Goal: Check status

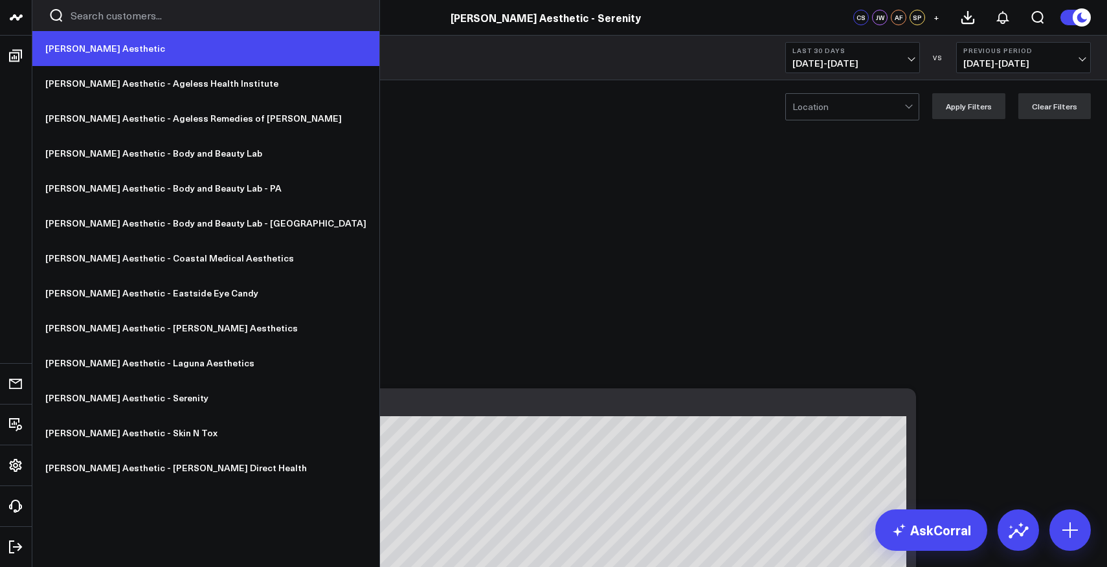
click at [53, 42] on link "[PERSON_NAME] Aesthetic" at bounding box center [205, 48] width 347 height 35
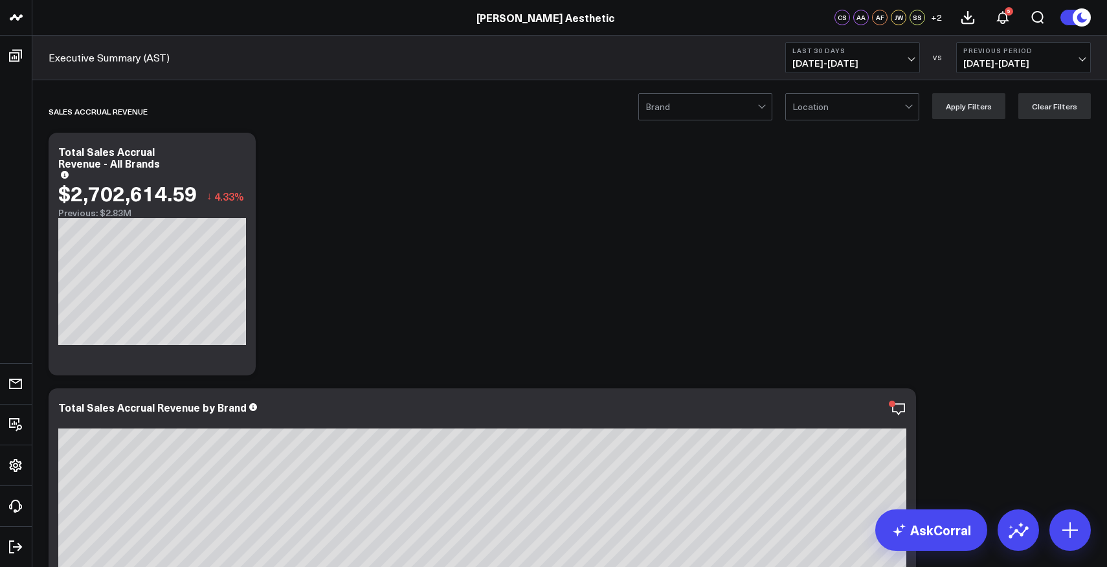
click at [841, 61] on span "[DATE] - [DATE]" at bounding box center [853, 63] width 120 height 10
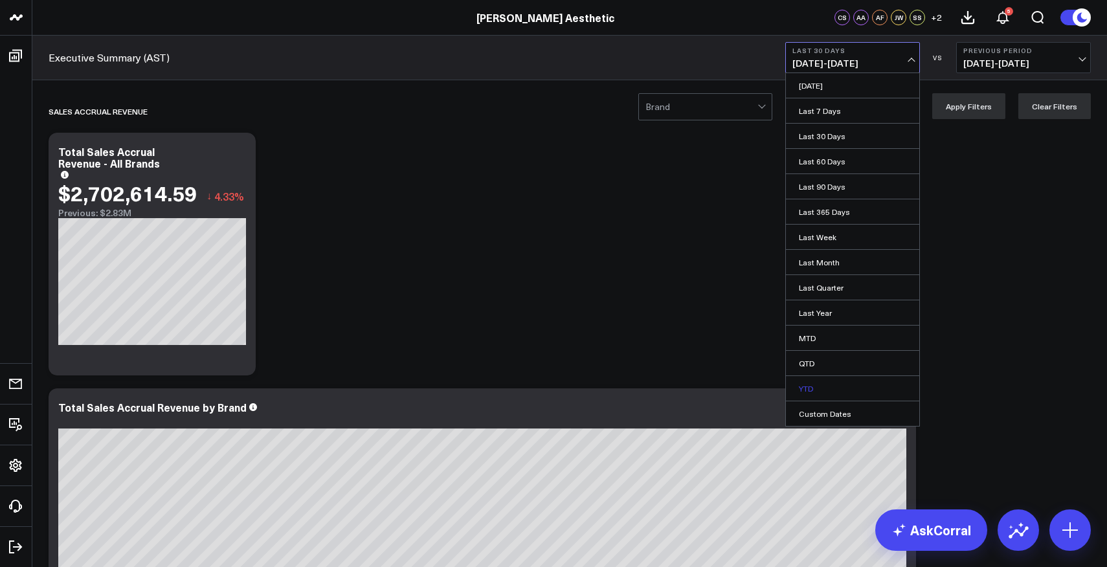
click at [808, 389] on link "YTD" at bounding box center [852, 388] width 133 height 25
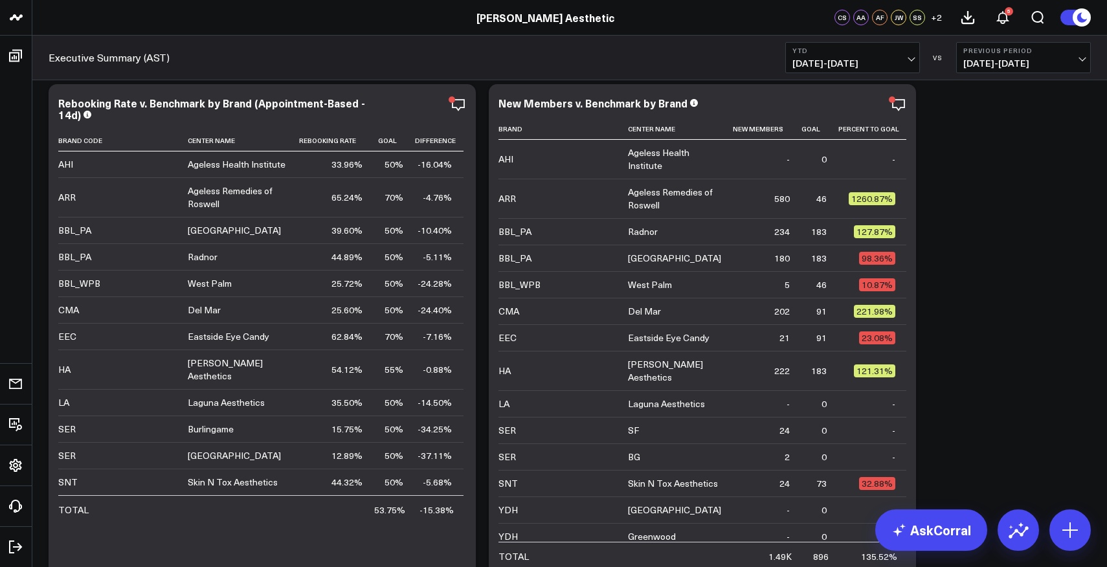
scroll to position [1619, 0]
click at [462, 113] on icon at bounding box center [459, 106] width 16 height 16
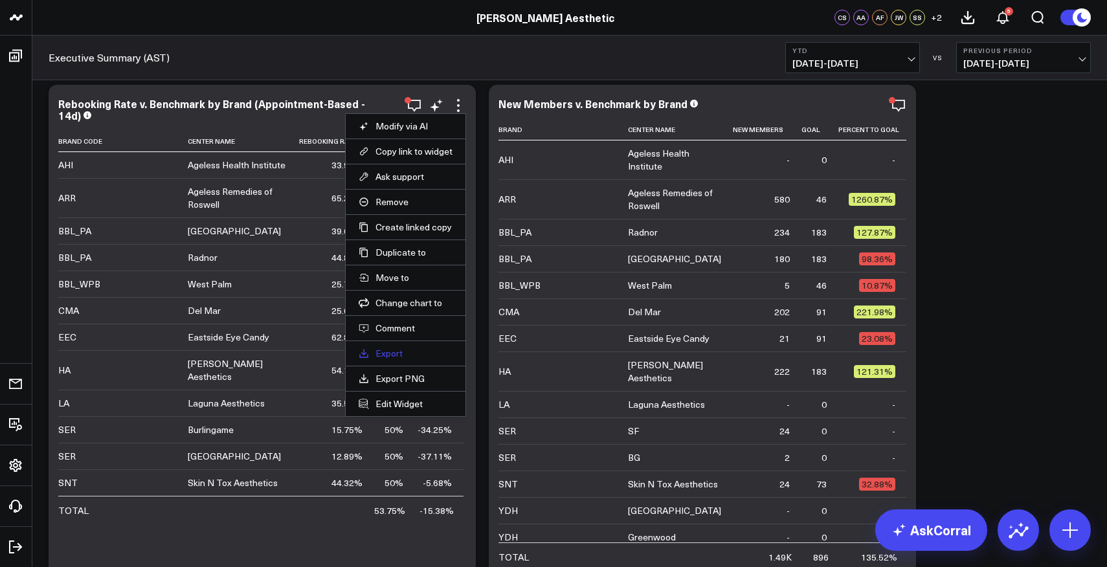
click at [398, 357] on link "Export" at bounding box center [406, 354] width 94 height 12
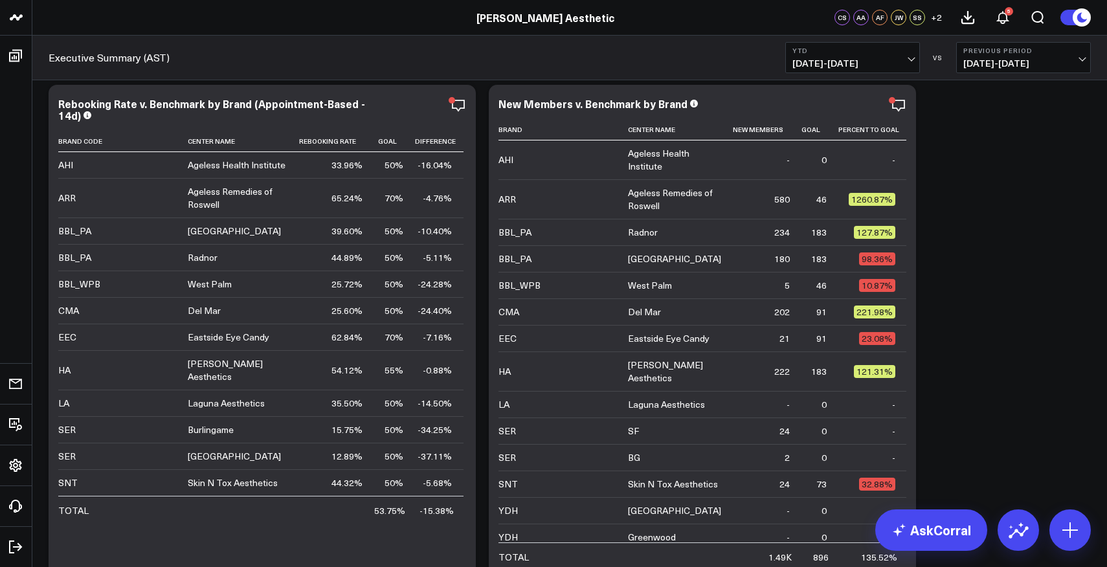
click at [887, 61] on span "[DATE] - [DATE]" at bounding box center [853, 63] width 120 height 10
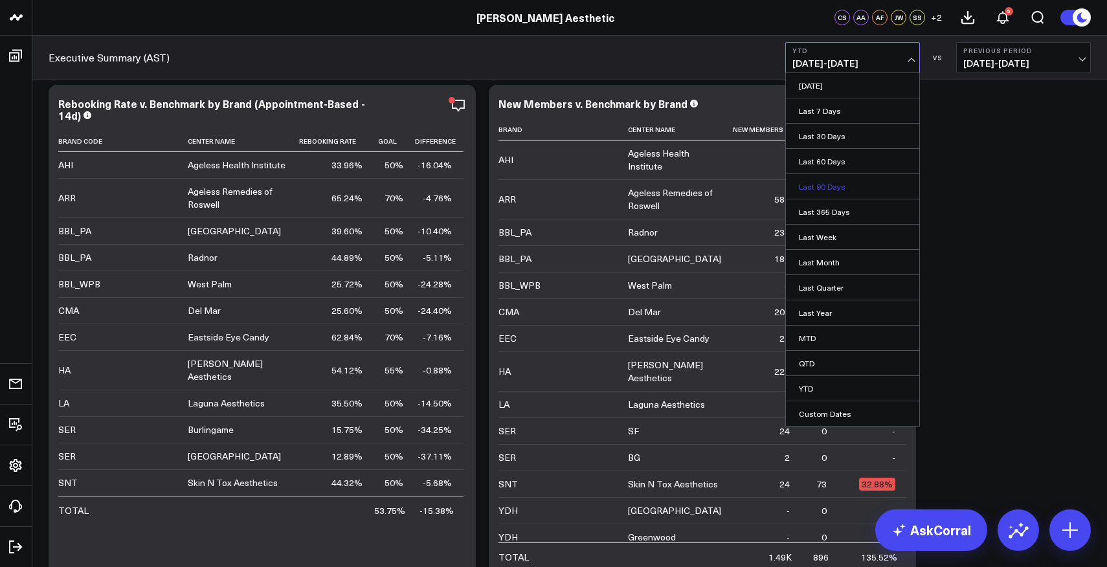
click at [838, 183] on link "Last 90 Days" at bounding box center [852, 186] width 133 height 25
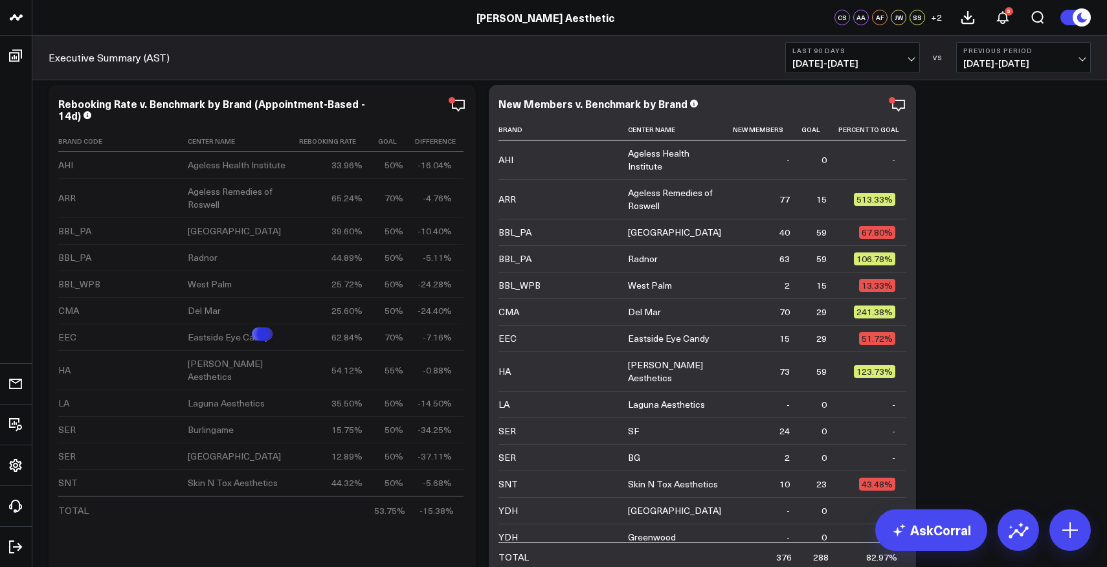
click at [902, 60] on span "[DATE] - [DATE]" at bounding box center [853, 63] width 120 height 10
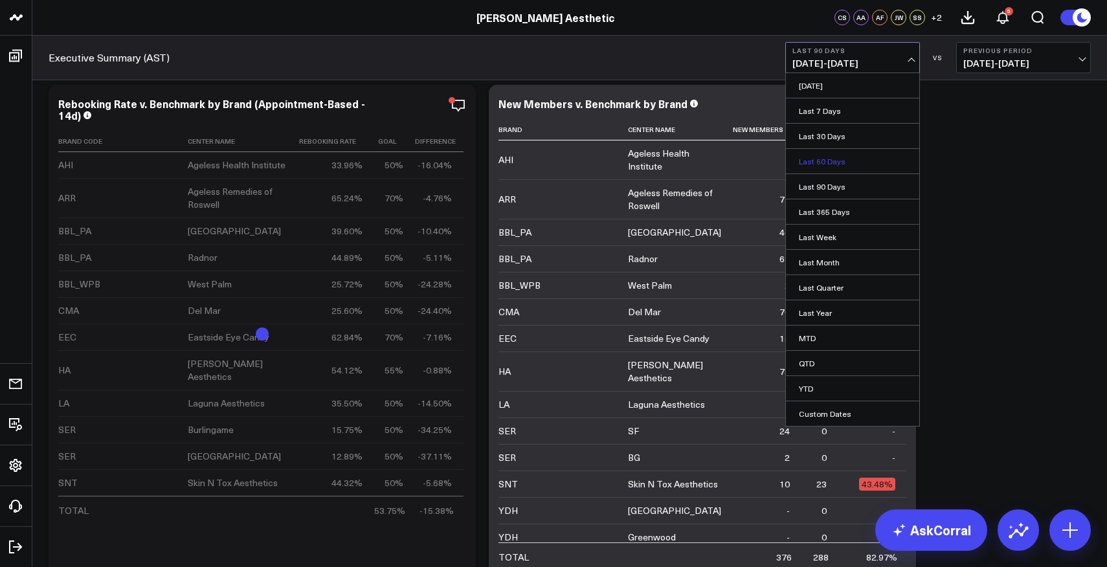
click at [834, 156] on link "Last 60 Days" at bounding box center [852, 161] width 133 height 25
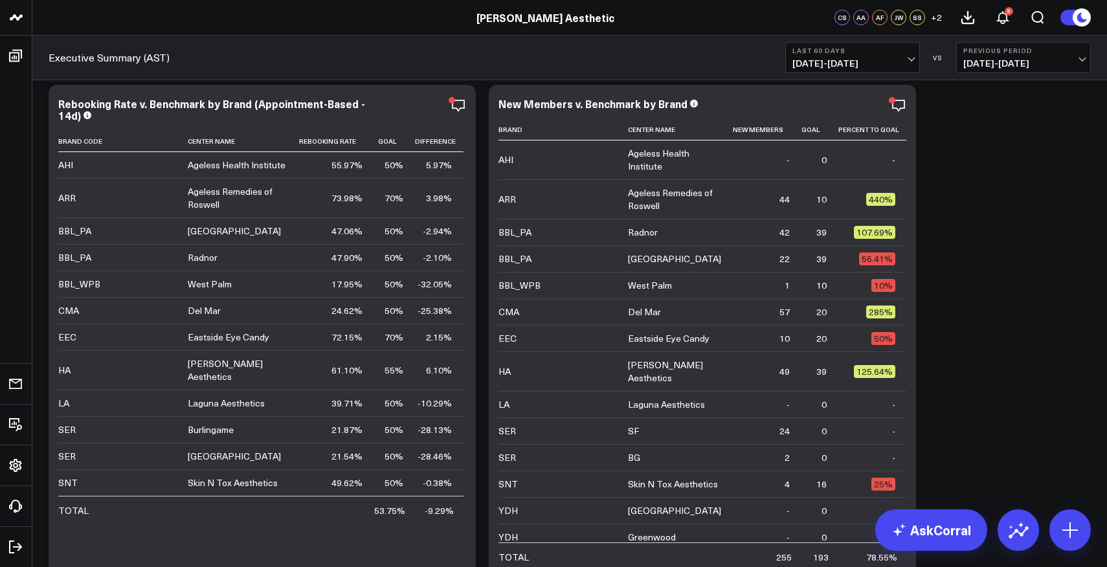
click at [872, 59] on span "[DATE] - [DATE]" at bounding box center [853, 63] width 120 height 10
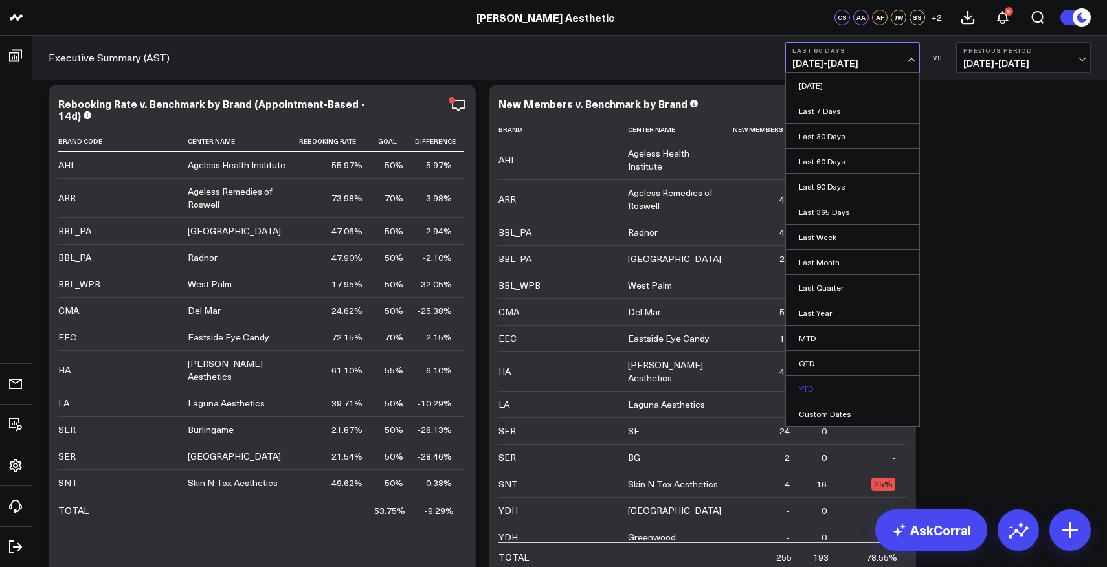
click at [826, 387] on link "YTD" at bounding box center [852, 388] width 133 height 25
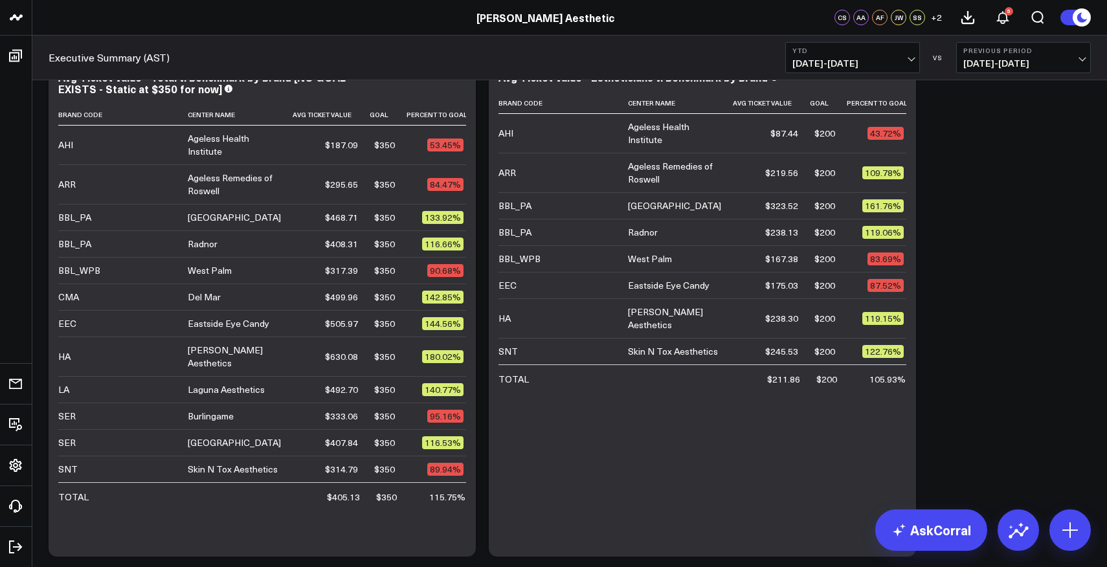
scroll to position [2667, 0]
